Goal: Task Accomplishment & Management: Use online tool/utility

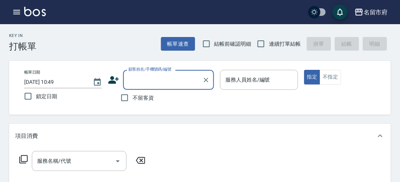
click at [270, 45] on span "連續打單結帳" at bounding box center [285, 44] width 32 height 8
click at [269, 45] on input "連續打單結帳" at bounding box center [261, 44] width 16 height 16
checkbox input "true"
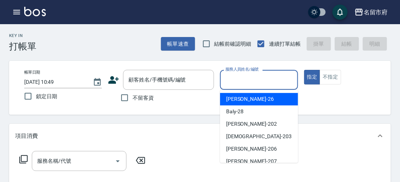
click at [236, 86] on input "服務人員姓名/編號" at bounding box center [258, 79] width 71 height 13
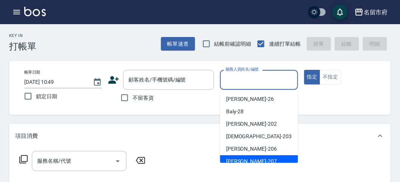
drag, startPoint x: 234, startPoint y: 160, endPoint x: 237, endPoint y: 148, distance: 12.5
click at [235, 161] on span "[PERSON_NAME] -207" at bounding box center [251, 162] width 51 height 8
type input "[PERSON_NAME]-207"
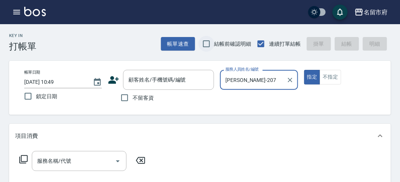
click at [210, 42] on input "結帳前確認明細" at bounding box center [206, 44] width 16 height 16
checkbox input "true"
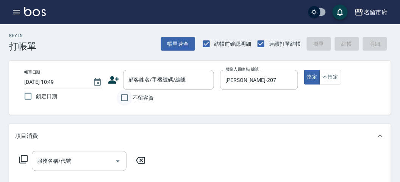
click at [132, 100] on input "不留客資" at bounding box center [125, 98] width 16 height 16
checkbox input "true"
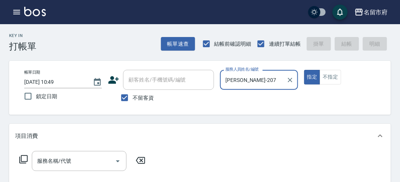
click at [22, 162] on icon at bounding box center [23, 159] width 8 height 8
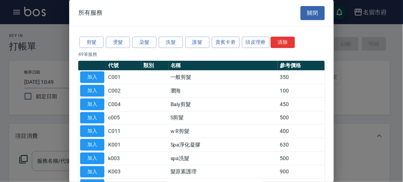
drag, startPoint x: 165, startPoint y: 43, endPoint x: 162, endPoint y: 48, distance: 6.5
click at [166, 44] on button "洗髮" at bounding box center [171, 43] width 24 height 12
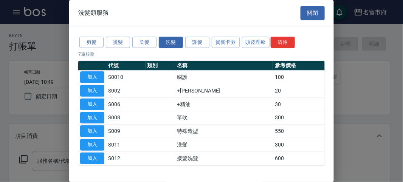
click at [93, 78] on button "加入" at bounding box center [92, 78] width 24 height 12
type input "瞬護(S0010)"
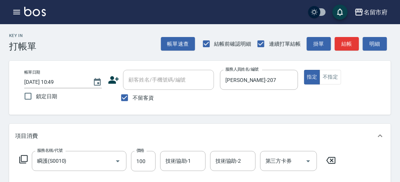
click at [21, 159] on icon at bounding box center [23, 159] width 8 height 8
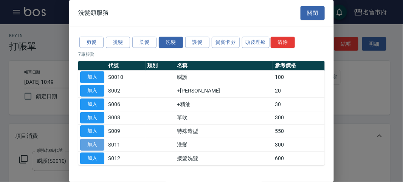
click at [90, 143] on button "加入" at bounding box center [92, 145] width 24 height 12
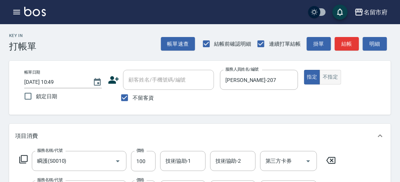
click at [336, 81] on button "不指定" at bounding box center [329, 77] width 21 height 15
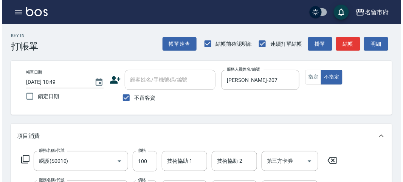
scroll to position [251, 0]
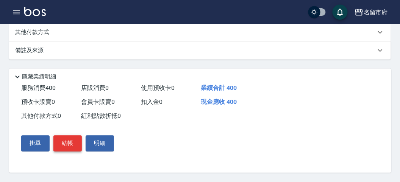
click at [59, 146] on button "結帳" at bounding box center [67, 144] width 28 height 16
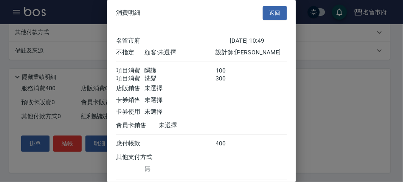
scroll to position [50, 0]
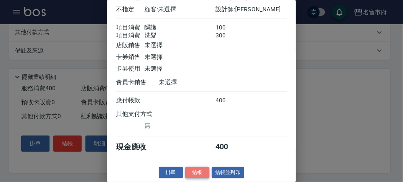
click at [193, 171] on button "結帳" at bounding box center [197, 173] width 24 height 12
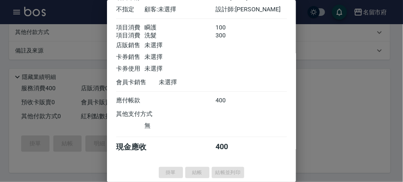
type input "[DATE] 11:47"
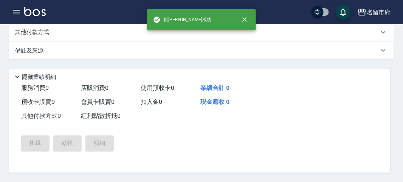
scroll to position [0, 0]
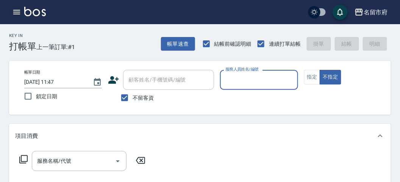
click at [17, 11] on icon "button" at bounding box center [16, 12] width 9 height 9
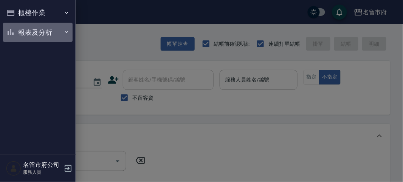
click at [24, 31] on button "報表及分析" at bounding box center [38, 33] width 70 height 20
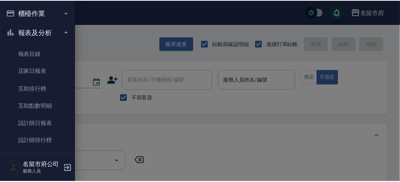
scroll to position [25, 0]
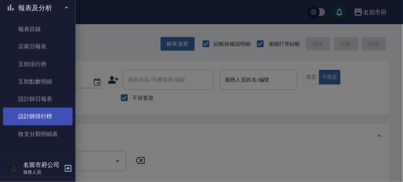
click at [62, 116] on link "設計師排行榜" at bounding box center [38, 116] width 70 height 17
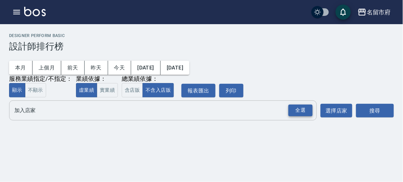
click at [298, 113] on div "全選" at bounding box center [301, 111] width 24 height 12
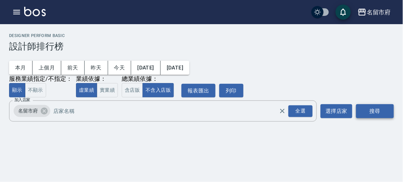
click at [366, 113] on button "搜尋" at bounding box center [375, 111] width 38 height 14
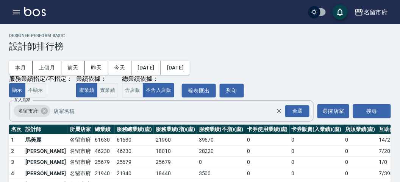
scroll to position [66, 0]
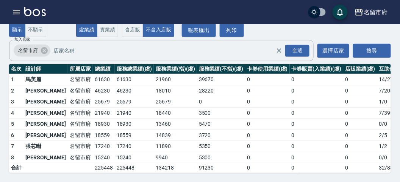
click at [261, 31] on div "本月 上個月 [DATE] [DATE] [DATE] [DATE] [DATE] 服務業績指定/不指定： 顯示 不顯示 業績依據： 虛業績 實業績 總業績依…" at bounding box center [199, 14] width 381 height 46
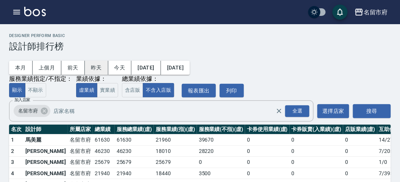
click at [101, 72] on button "昨天" at bounding box center [96, 68] width 23 height 14
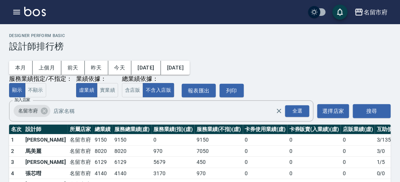
scroll to position [44, 0]
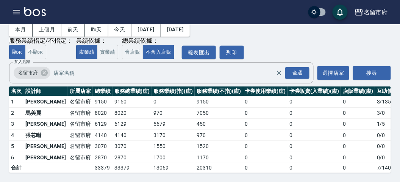
click at [31, 13] on img at bounding box center [35, 11] width 22 height 9
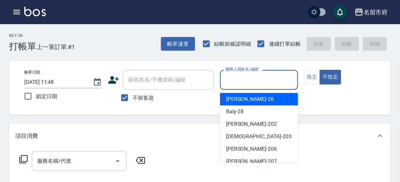
click at [277, 81] on input "服務人員姓名/編號" at bounding box center [258, 79] width 71 height 13
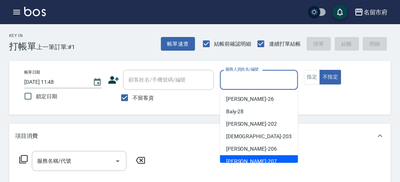
click at [258, 160] on div "[PERSON_NAME] -207" at bounding box center [259, 161] width 78 height 12
type input "[PERSON_NAME]-207"
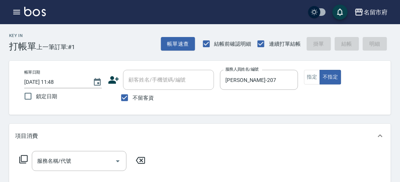
click at [25, 163] on icon at bounding box center [23, 159] width 8 height 8
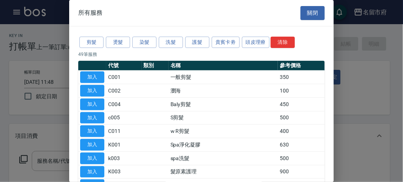
click at [178, 48] on div "剪髮 燙髮 染髮 洗髮 護髮 貴賓卡劵 頭皮理療 清除" at bounding box center [201, 43] width 247 height 14
click at [175, 45] on button "洗髮" at bounding box center [171, 43] width 24 height 12
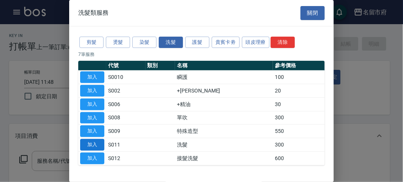
click at [101, 145] on button "加入" at bounding box center [92, 145] width 24 height 12
type input "洗髮(S011)"
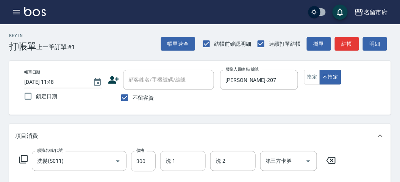
click at [177, 160] on input "洗-1" at bounding box center [182, 161] width 39 height 13
drag, startPoint x: 205, startPoint y: 110, endPoint x: 203, endPoint y: 116, distance: 6.1
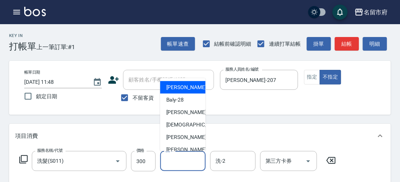
click at [188, 158] on input "洗-1" at bounding box center [182, 161] width 39 height 13
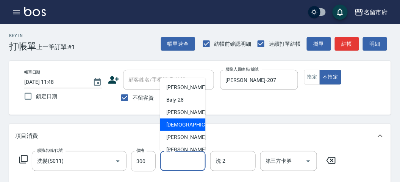
scroll to position [42, 0]
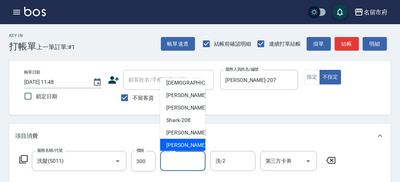
click at [181, 145] on span "Min Min -218" at bounding box center [191, 145] width 51 height 8
type input "Min Min-218"
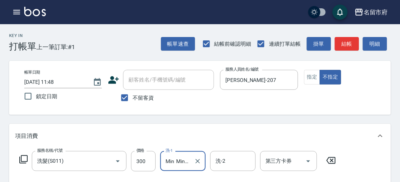
click at [25, 159] on icon at bounding box center [23, 159] width 9 height 9
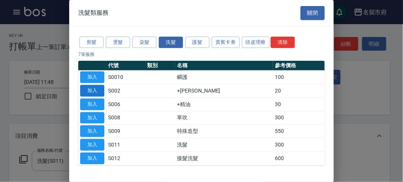
click at [91, 90] on button "加入" at bounding box center [92, 91] width 24 height 12
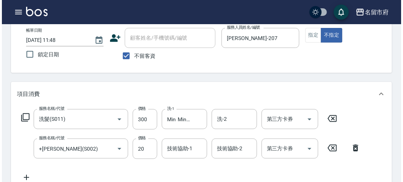
scroll to position [84, 0]
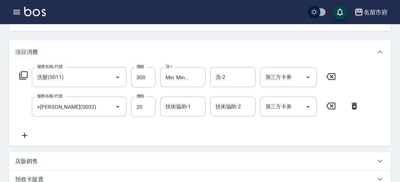
click at [22, 76] on icon at bounding box center [23, 75] width 9 height 9
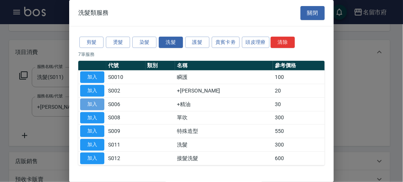
click at [100, 100] on button "加入" at bounding box center [92, 105] width 24 height 12
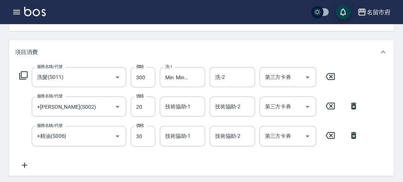
scroll to position [280, 0]
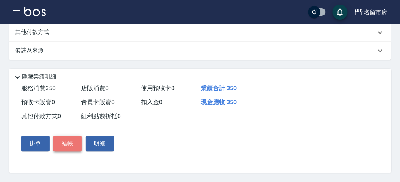
click at [76, 136] on button "結帳" at bounding box center [67, 144] width 28 height 16
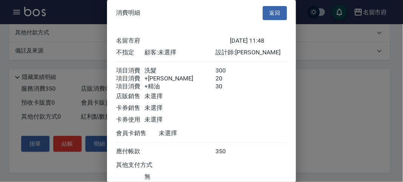
scroll to position [59, 0]
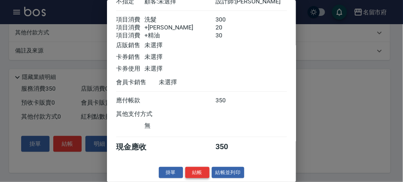
click at [194, 167] on button "結帳" at bounding box center [197, 173] width 24 height 12
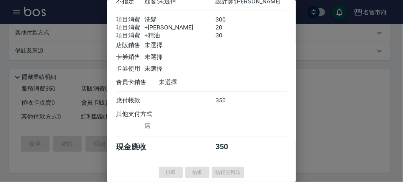
type input "[DATE] 12:15"
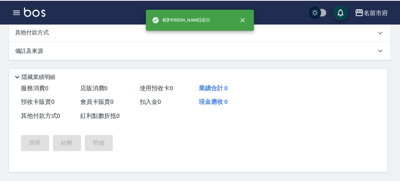
scroll to position [0, 0]
